Goal: Find specific page/section

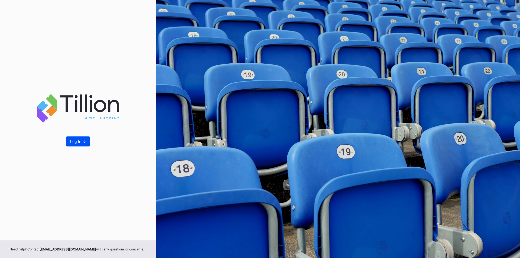
click at [79, 140] on div "Log In ->" at bounding box center [78, 141] width 16 height 5
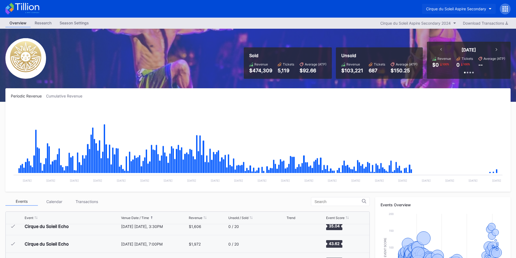
click at [450, 9] on div "Cirque du Soleil Aspire Secondary" at bounding box center [456, 9] width 60 height 5
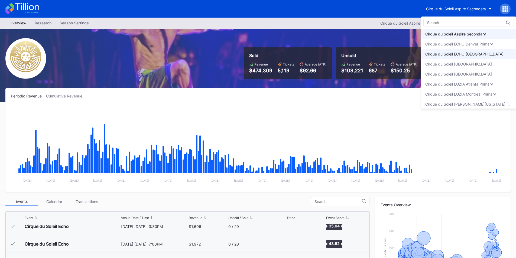
scroll to position [13, 0]
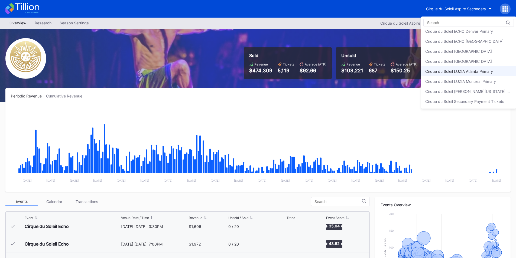
click at [453, 76] on div "Cirque du Soleil LUZIA Atlanta Primary" at bounding box center [468, 71] width 95 height 10
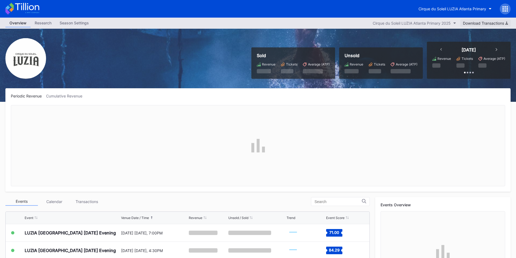
click at [458, 12] on button "Cirque du Soleil LUZIA Atlanta Primary" at bounding box center [454, 9] width 81 height 10
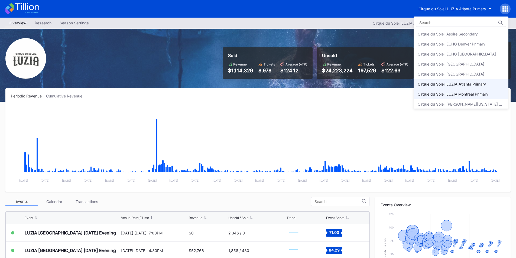
scroll to position [13, 0]
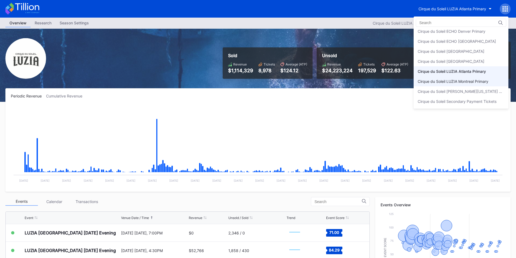
click at [454, 81] on div "Cirque du Soleil LUZIA Montreal Primary" at bounding box center [453, 81] width 71 height 5
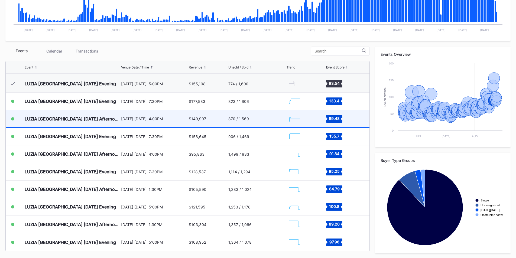
scroll to position [151, 0]
